Goal: Contribute content

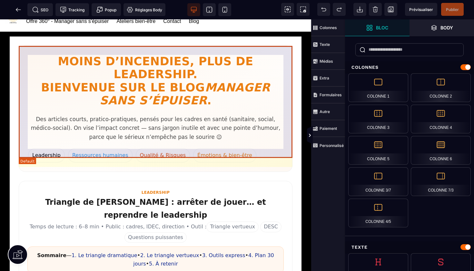
scroll to position [20, 0]
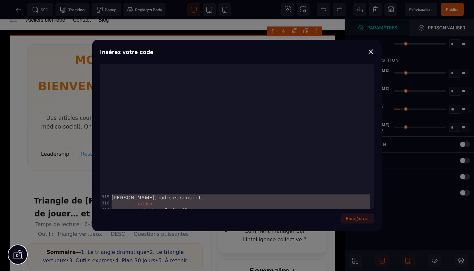
scroll to position [0, 0]
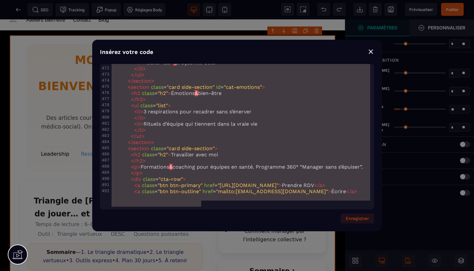
type textarea "**********"
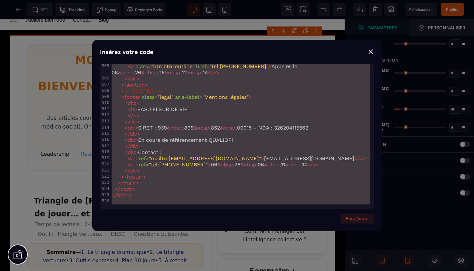
drag, startPoint x: 111, startPoint y: 68, endPoint x: 207, endPoint y: 270, distance: 224.0
click at [373, 54] on div "⨯" at bounding box center [371, 51] width 6 height 9
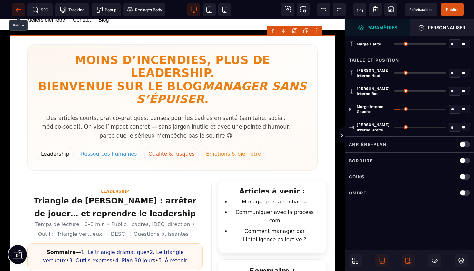
click at [18, 8] on icon at bounding box center [18, 9] width 6 height 6
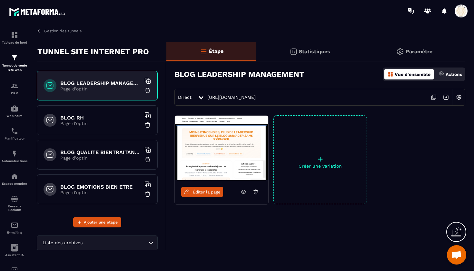
click at [81, 126] on div "BLOG RH Page d'optin" at bounding box center [97, 120] width 121 height 30
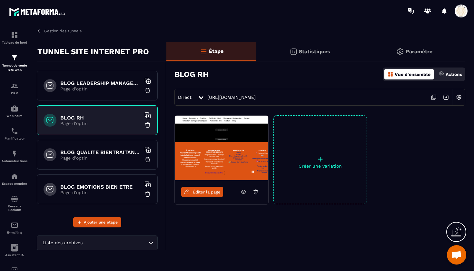
click at [206, 192] on span "Éditer la page" at bounding box center [207, 191] width 28 height 5
